Goal: Book appointment/travel/reservation

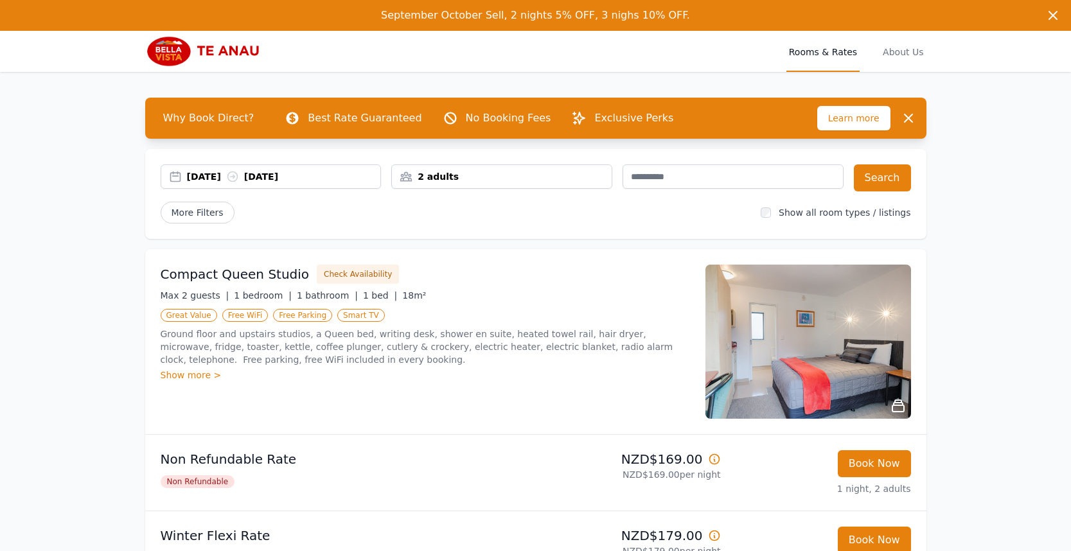
click at [217, 173] on div "[DATE] [DATE]" at bounding box center [284, 176] width 194 height 13
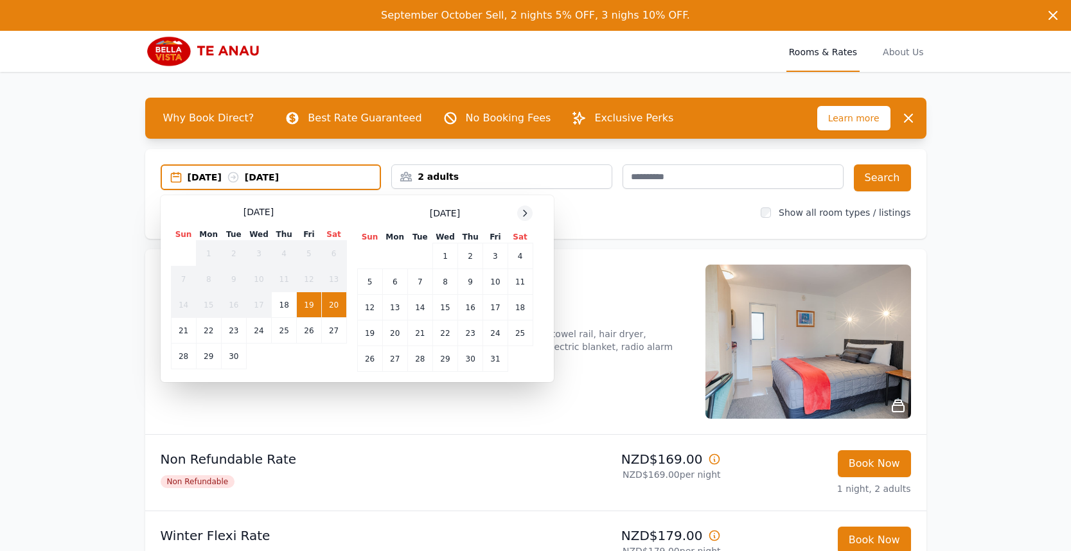
click at [523, 213] on icon at bounding box center [525, 213] width 10 height 10
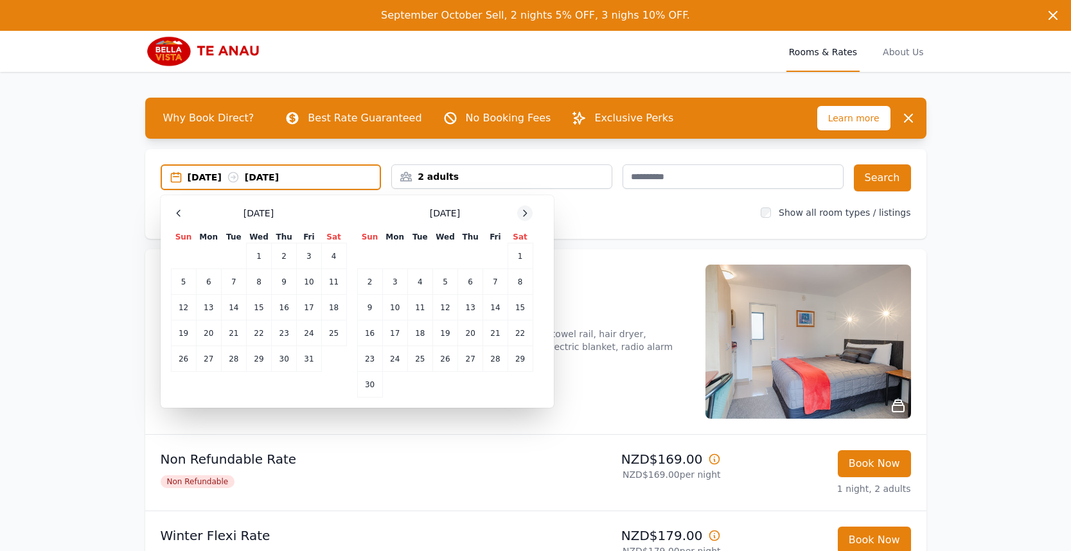
click at [523, 213] on icon at bounding box center [525, 213] width 10 height 10
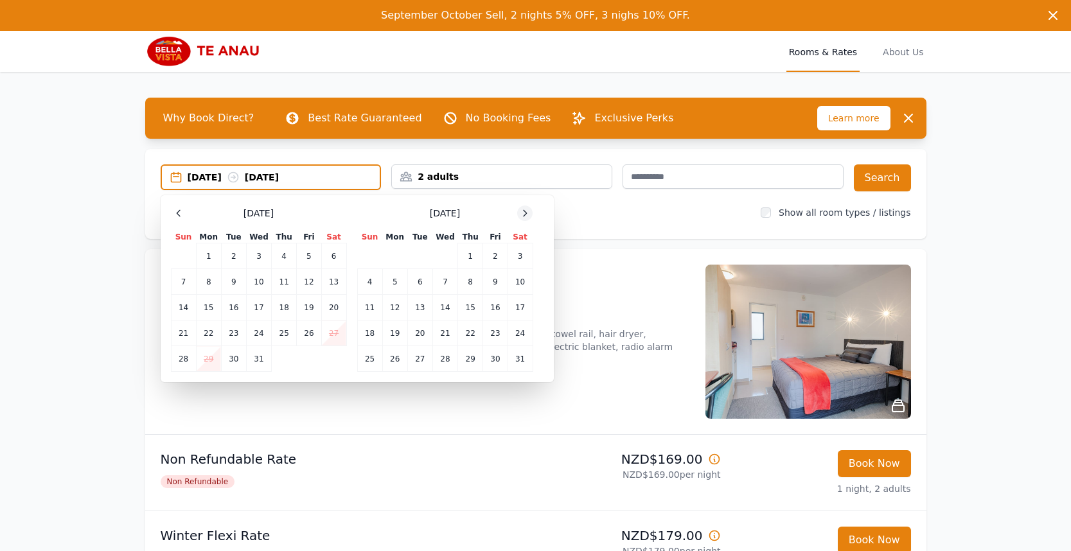
click at [523, 213] on icon at bounding box center [525, 213] width 10 height 10
click at [526, 329] on td "28" at bounding box center [520, 334] width 25 height 26
click at [526, 216] on icon at bounding box center [525, 213] width 10 height 10
click at [395, 258] on td "2" at bounding box center [394, 257] width 25 height 26
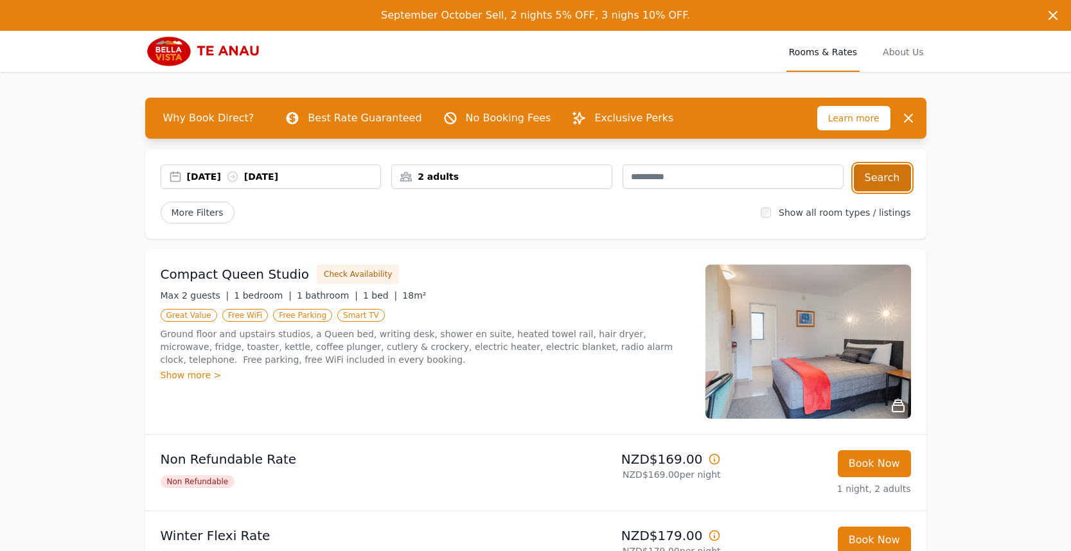
click at [874, 175] on button "Search" at bounding box center [882, 177] width 57 height 27
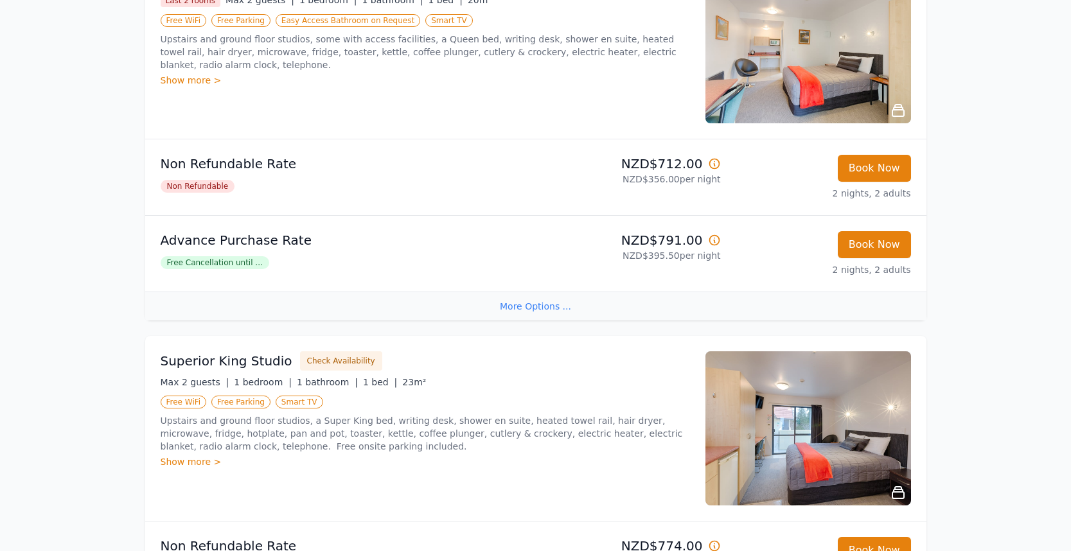
scroll to position [835, 0]
